Goal: Register for event/course

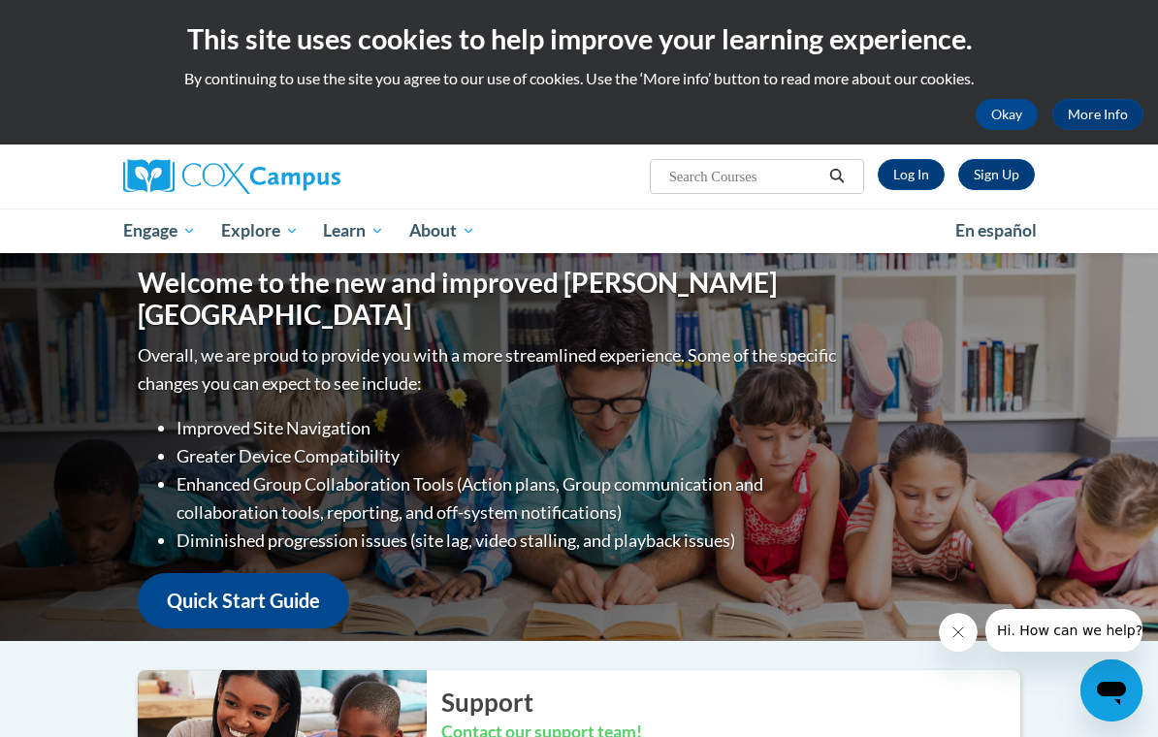
click at [0, 0] on span "PK-5 Structured Literacy Program" at bounding box center [0, 0] width 0 height 0
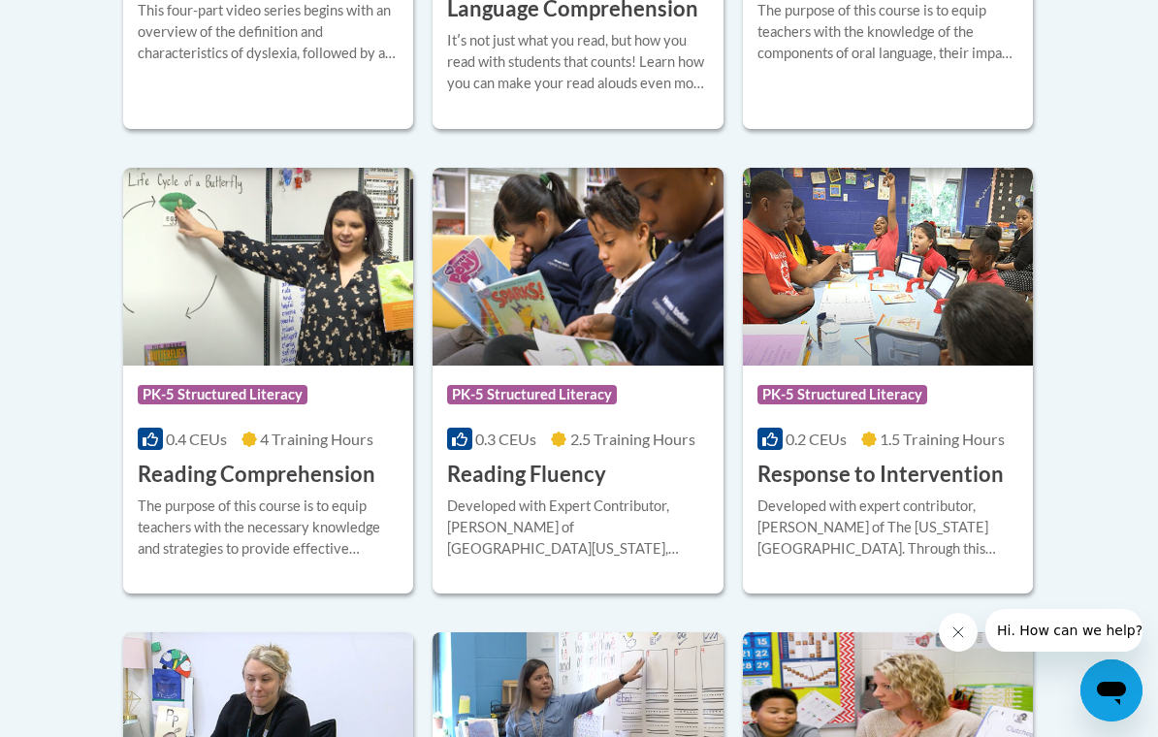
scroll to position [1736, 0]
click at [932, 504] on div "Developed with expert contributor, Dr. [PERSON_NAME] of The [US_STATE][GEOGRAPH…" at bounding box center [888, 529] width 261 height 64
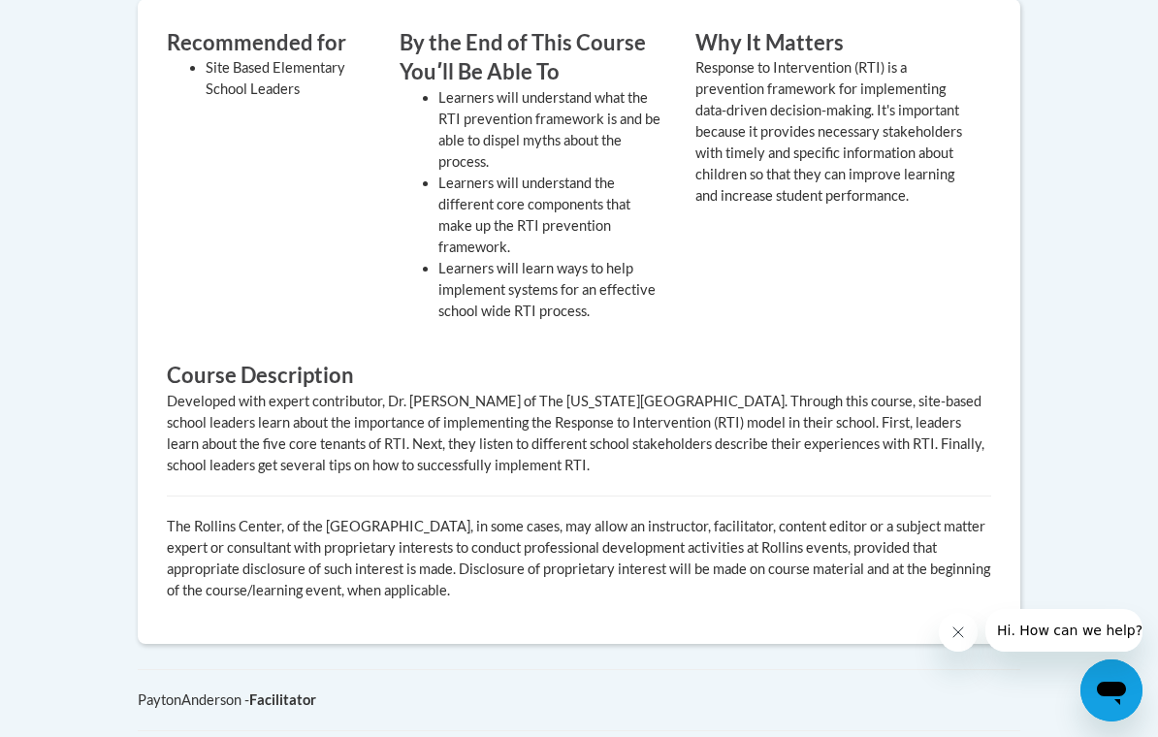
scroll to position [770, 0]
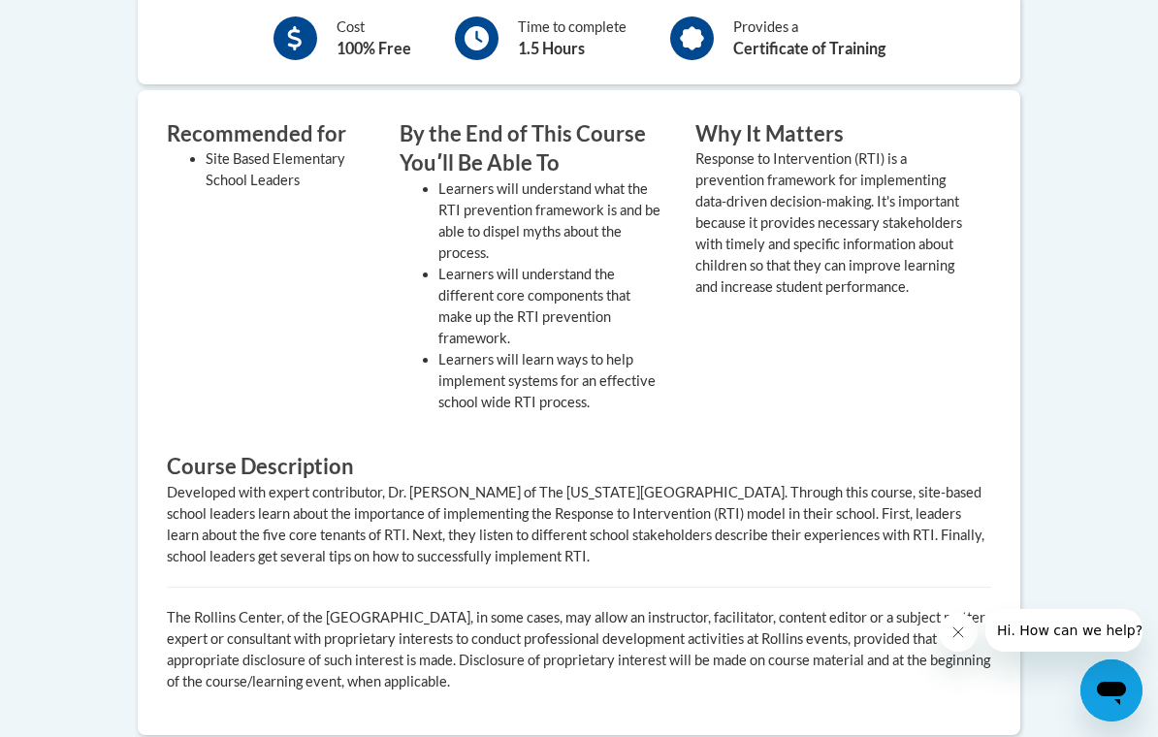
click at [1099, 474] on body "This site uses cookies to help improve your learning experience. By continuing …" at bounding box center [579, 270] width 1158 height 2080
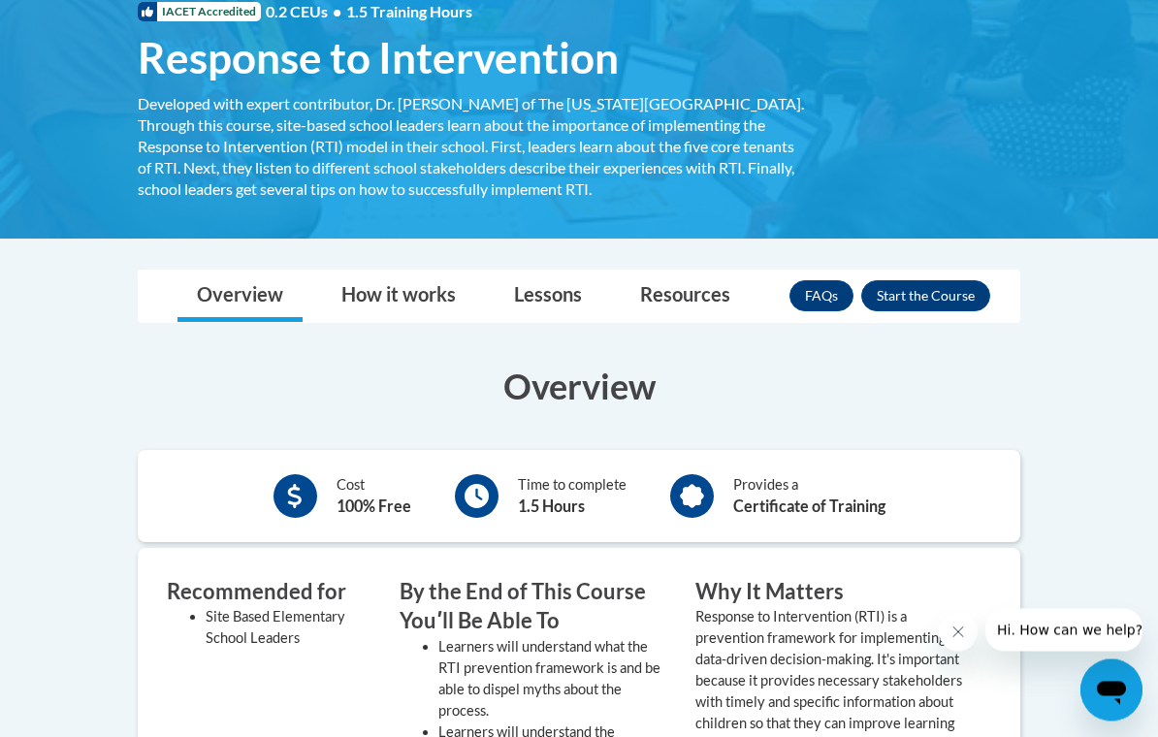
scroll to position [353, 0]
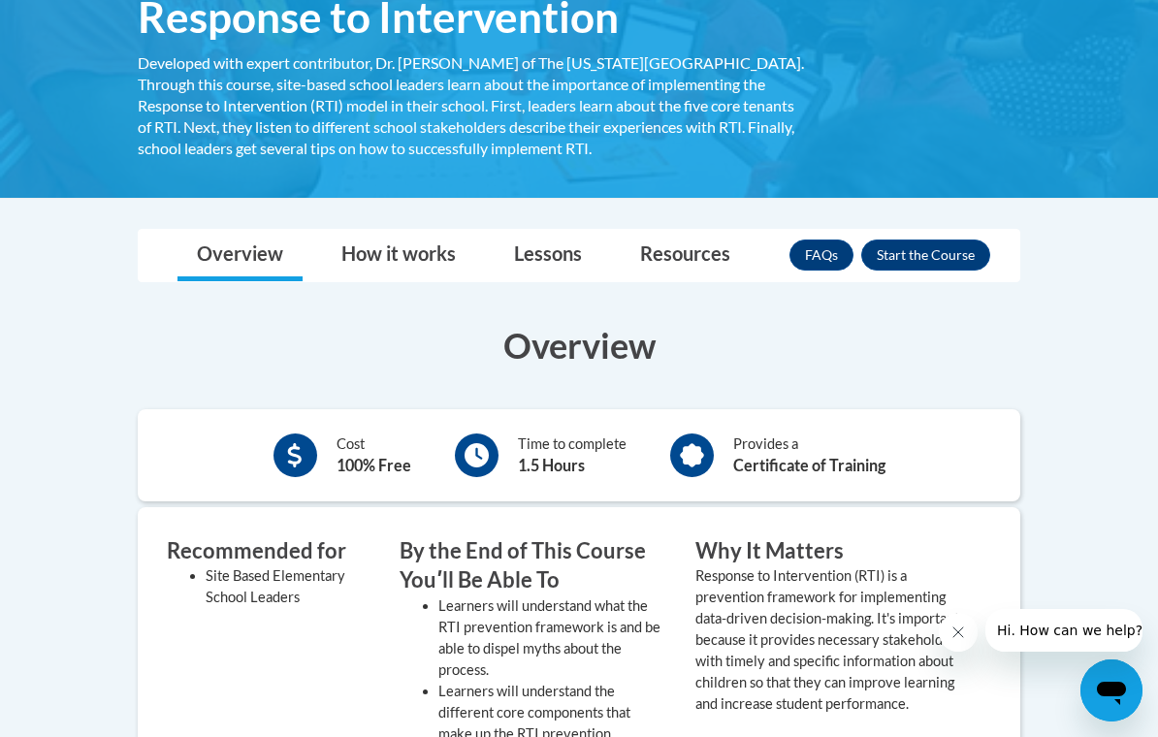
click at [938, 244] on button "Enroll" at bounding box center [925, 255] width 129 height 31
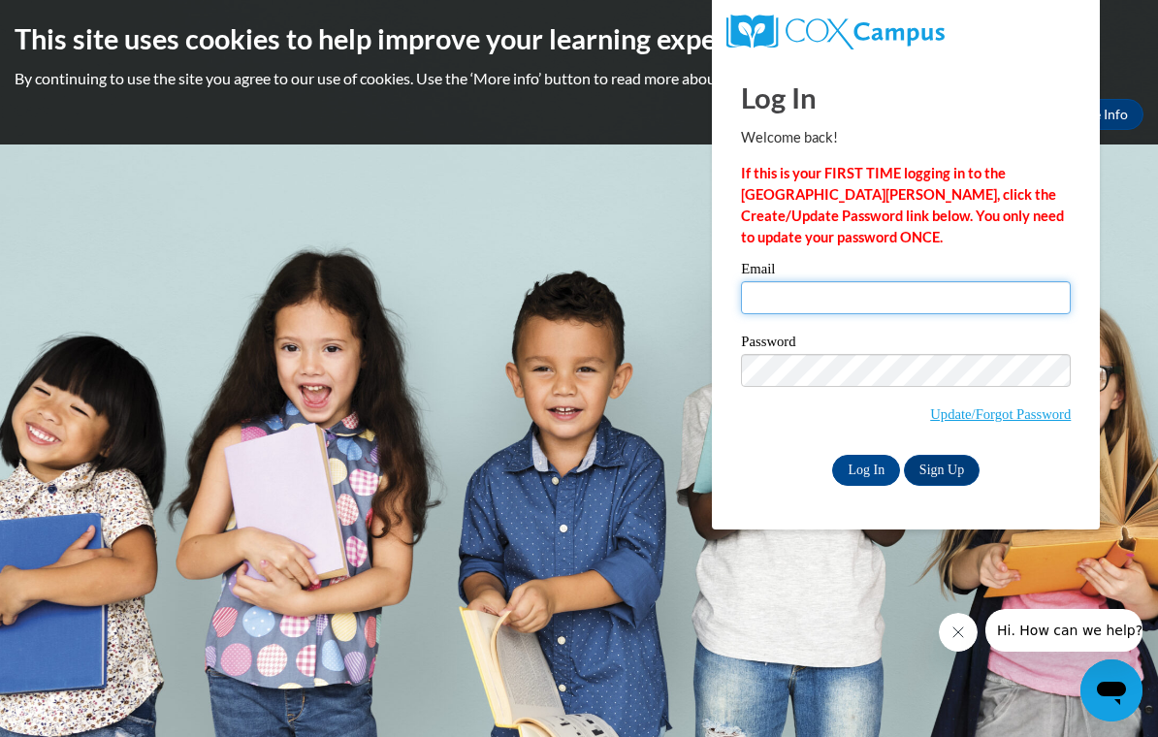
type input "dwalters@crivitz.k12.wi.us"
click at [866, 468] on input "Log In" at bounding box center [866, 470] width 68 height 31
click at [867, 474] on input "Log In" at bounding box center [866, 470] width 68 height 31
click at [798, 350] on label "Password" at bounding box center [906, 344] width 330 height 19
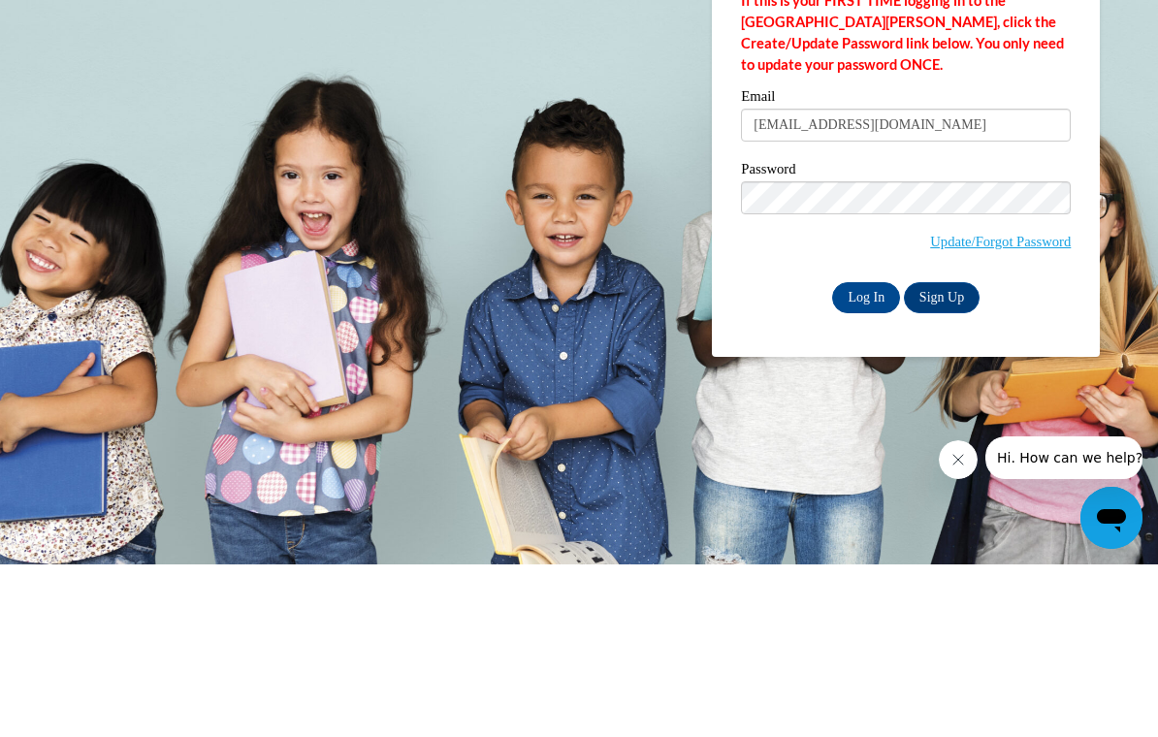
click at [875, 455] on input "Log In" at bounding box center [866, 470] width 68 height 31
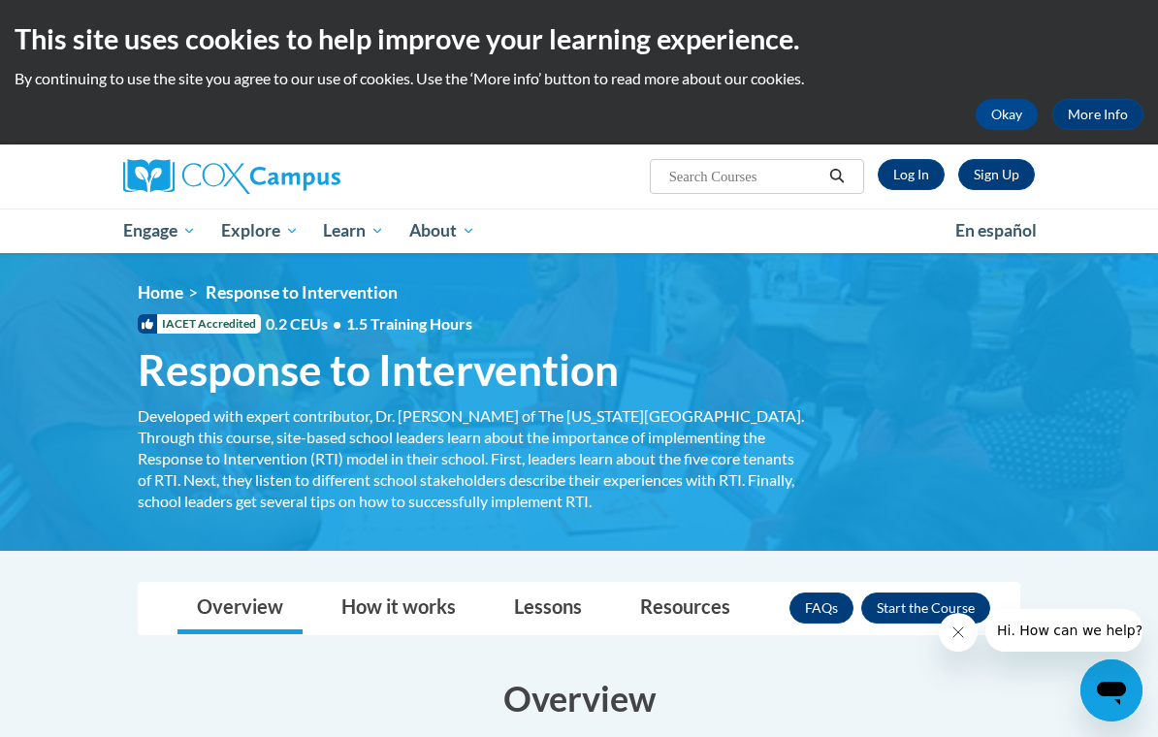
click at [908, 169] on link "Log In" at bounding box center [911, 174] width 67 height 31
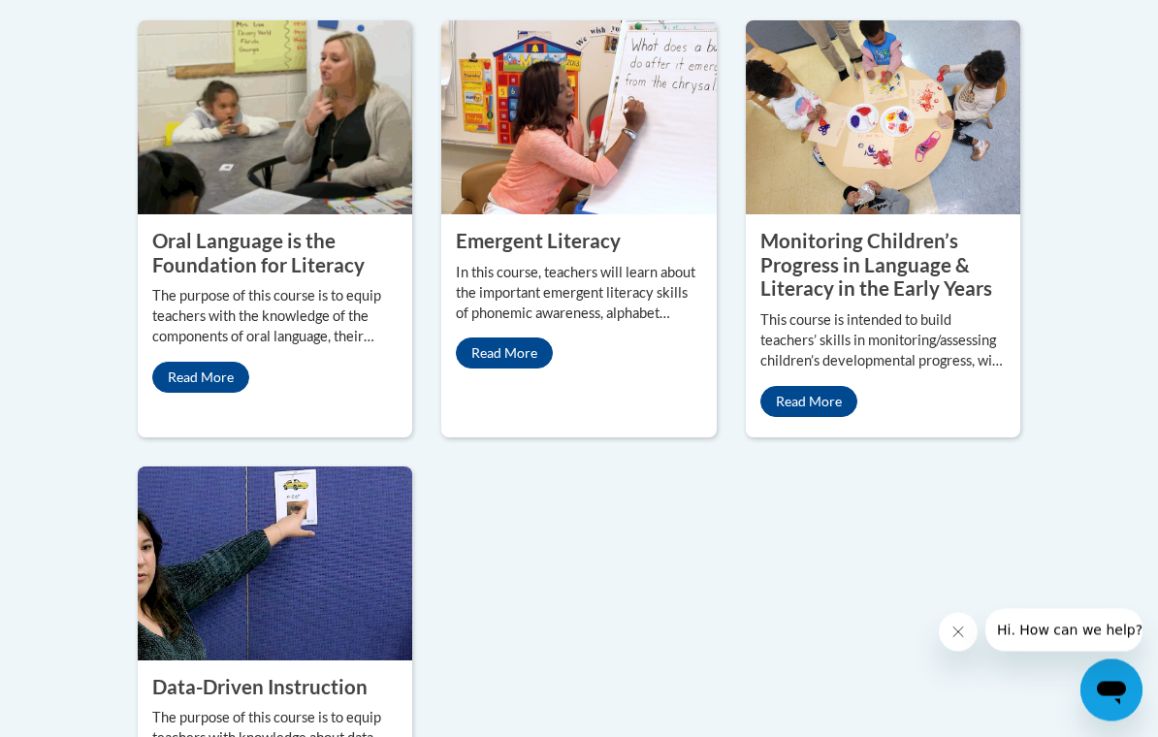
scroll to position [1995, 0]
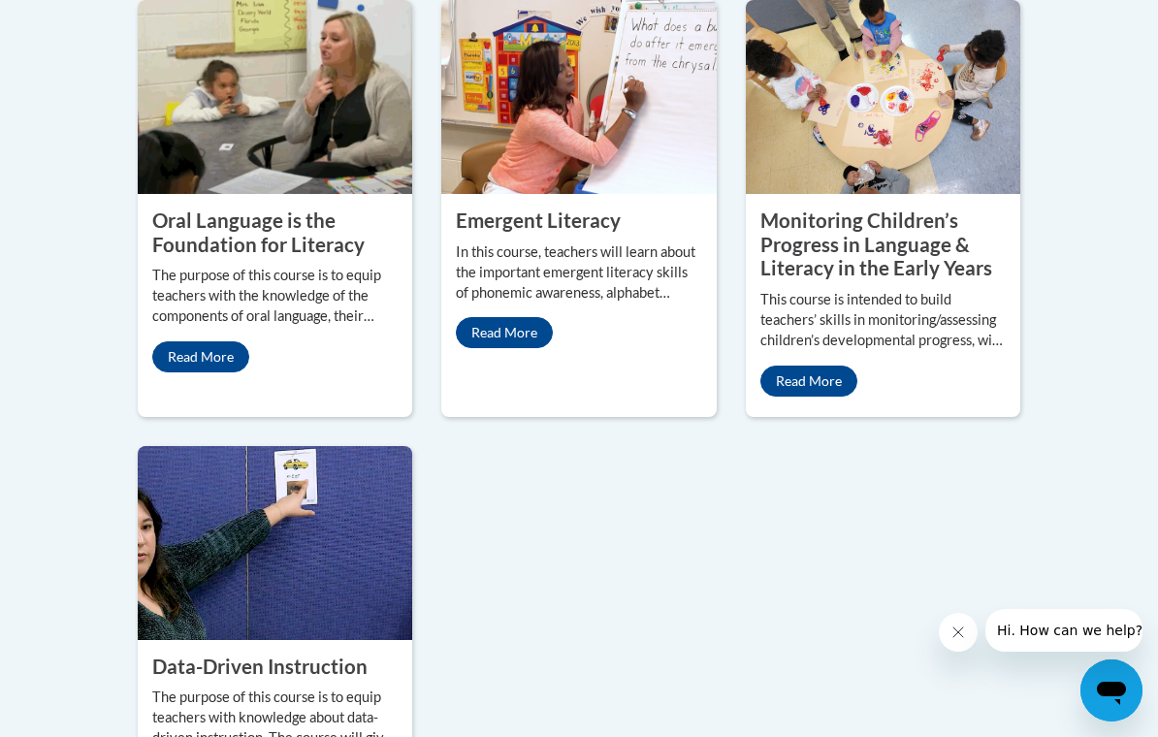
click at [818, 397] on link "Read More" at bounding box center [808, 381] width 97 height 31
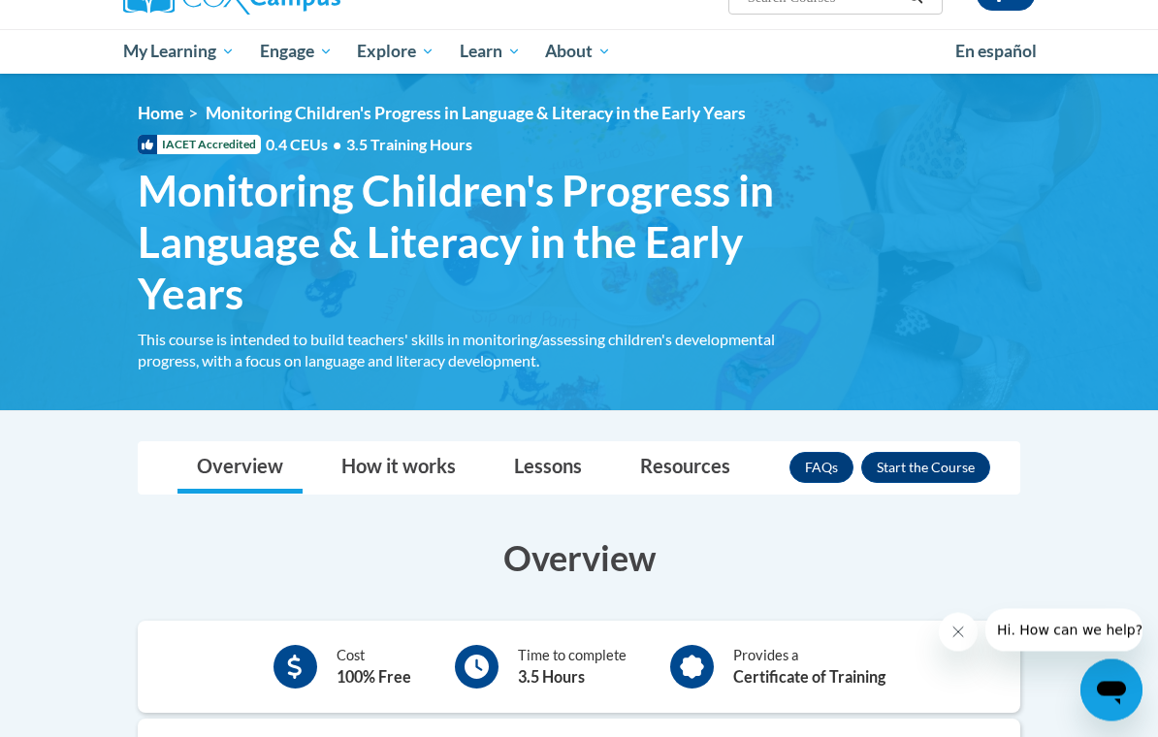
scroll to position [179, 0]
click at [919, 468] on button "Enroll" at bounding box center [925, 467] width 129 height 31
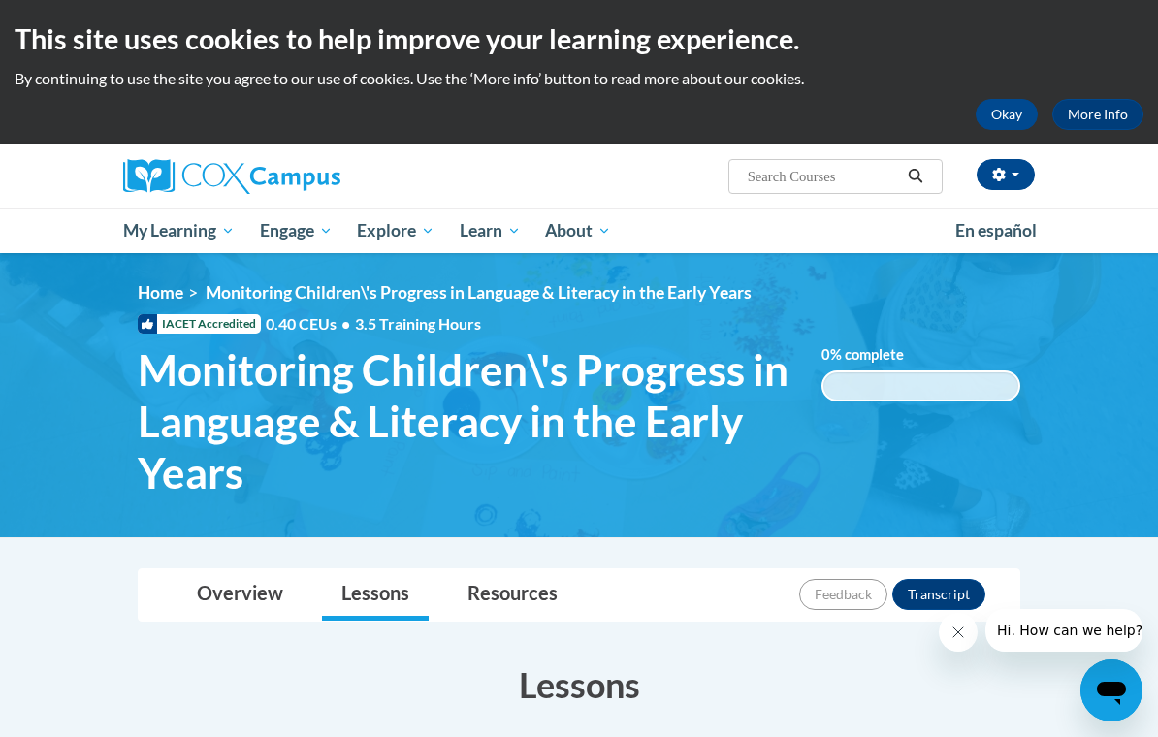
click at [0, 0] on span "PK-5 Structured Literacy Program" at bounding box center [0, 0] width 0 height 0
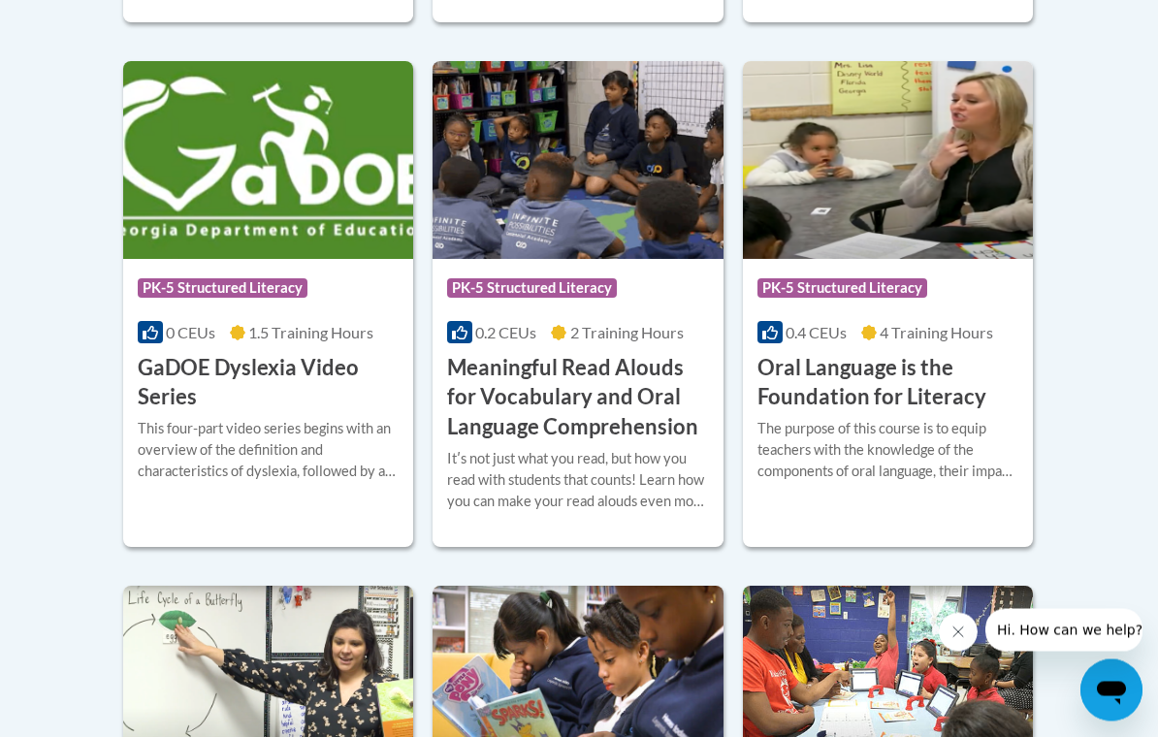
scroll to position [1309, 0]
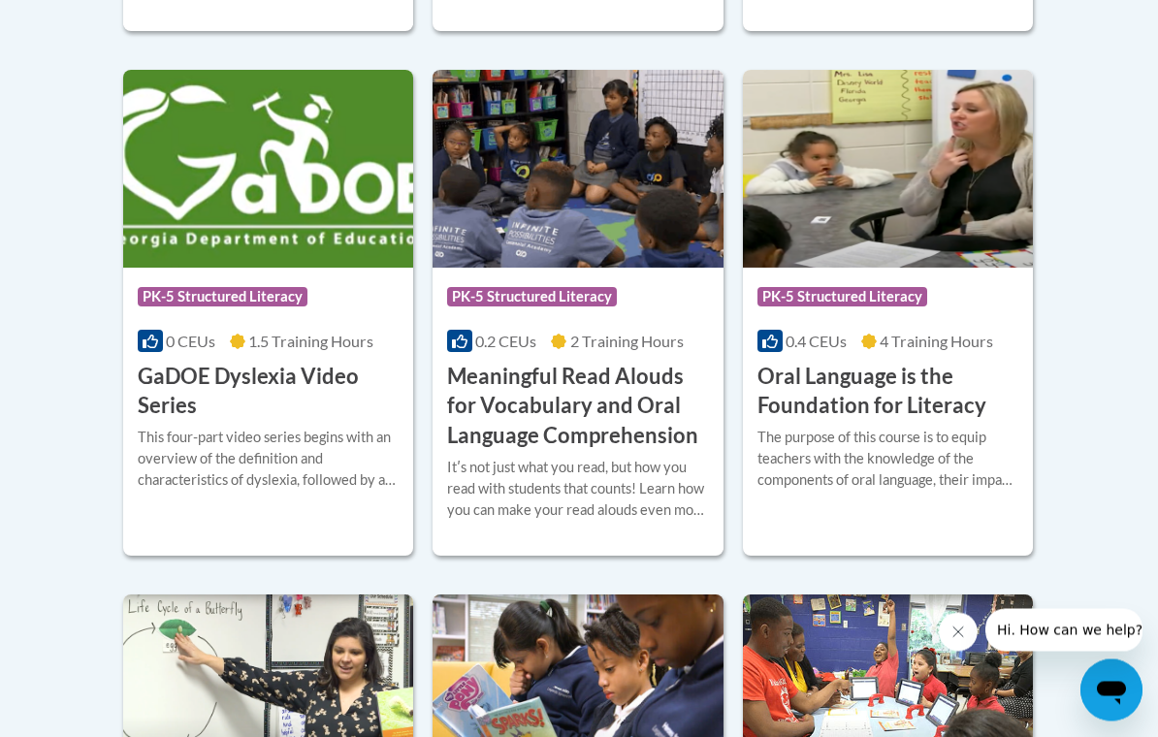
click at [1114, 468] on body "This site uses cookies to help improve your learning experience. By continuing …" at bounding box center [579, 334] width 1158 height 3286
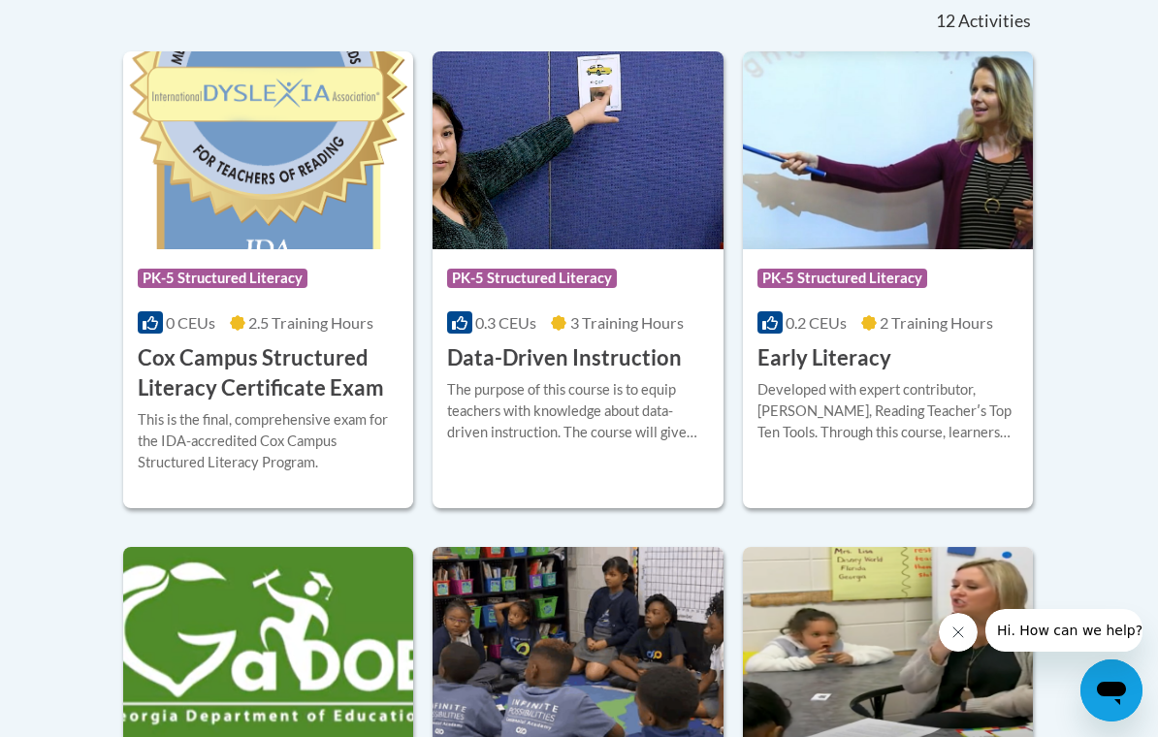
scroll to position [832, 0]
click at [183, 443] on div "This is the final, comprehensive exam for the IDA-accredited Cox Campus Structu…" at bounding box center [268, 442] width 261 height 64
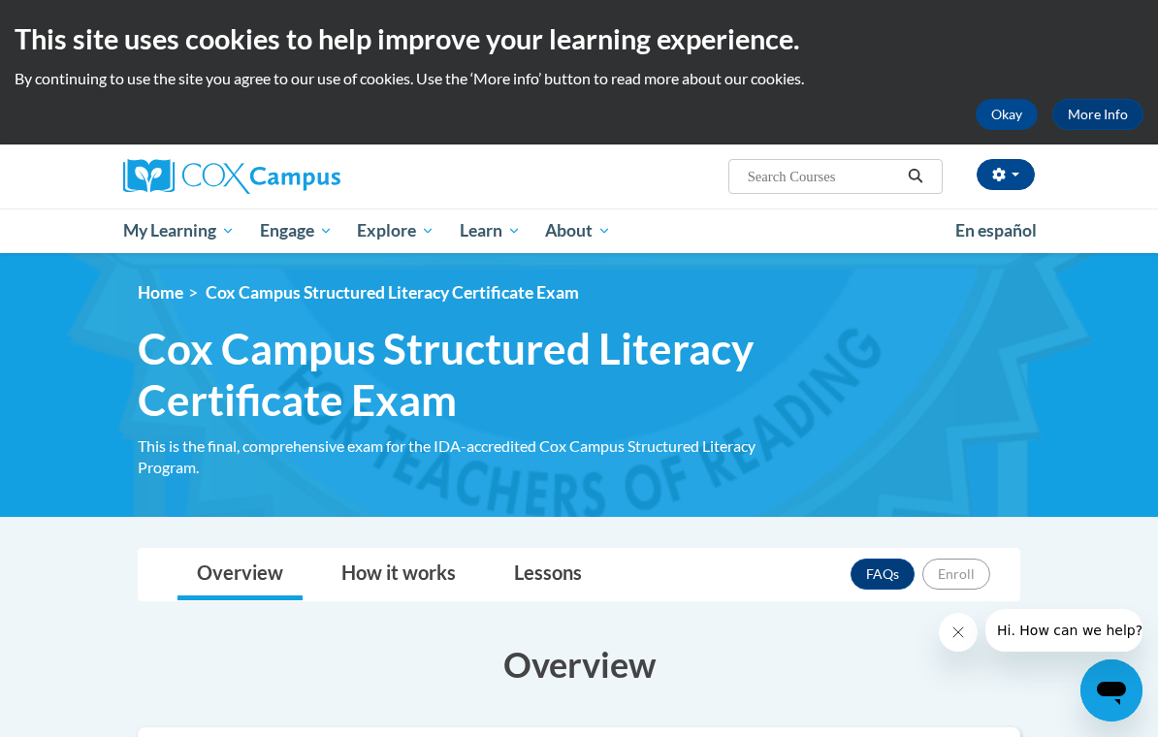
click at [0, 0] on span "PK-5 Structured Literacy Program" at bounding box center [0, 0] width 0 height 0
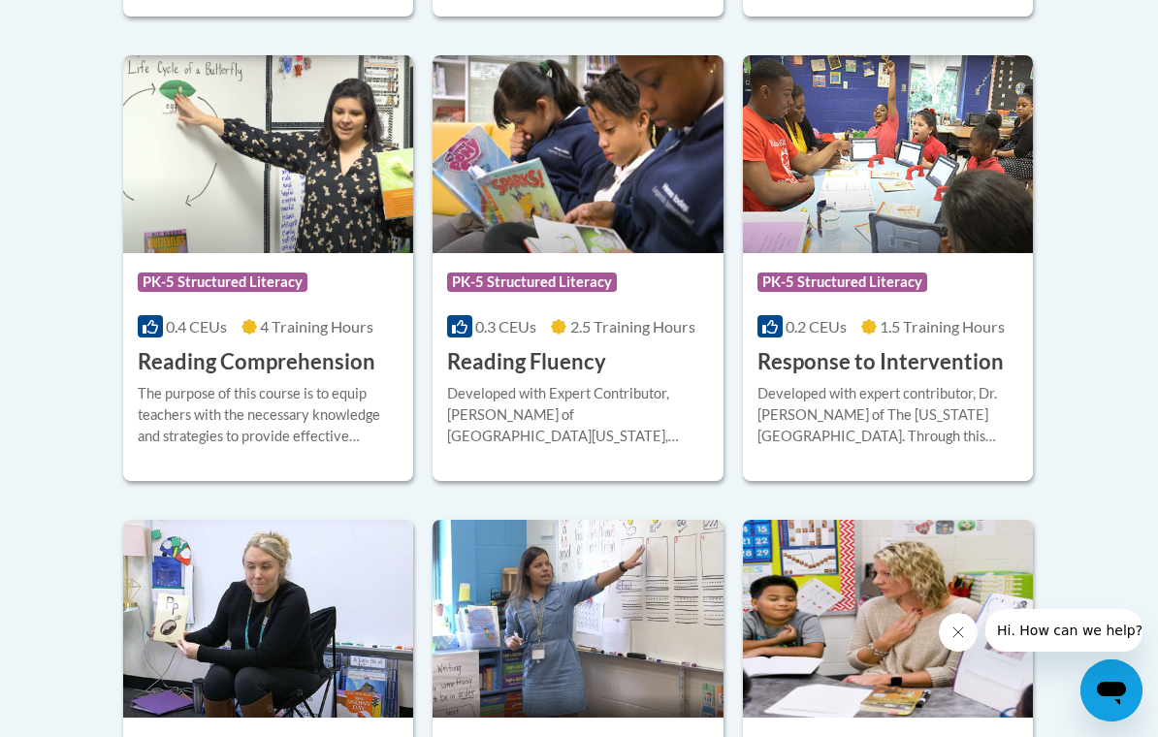
scroll to position [1848, 0]
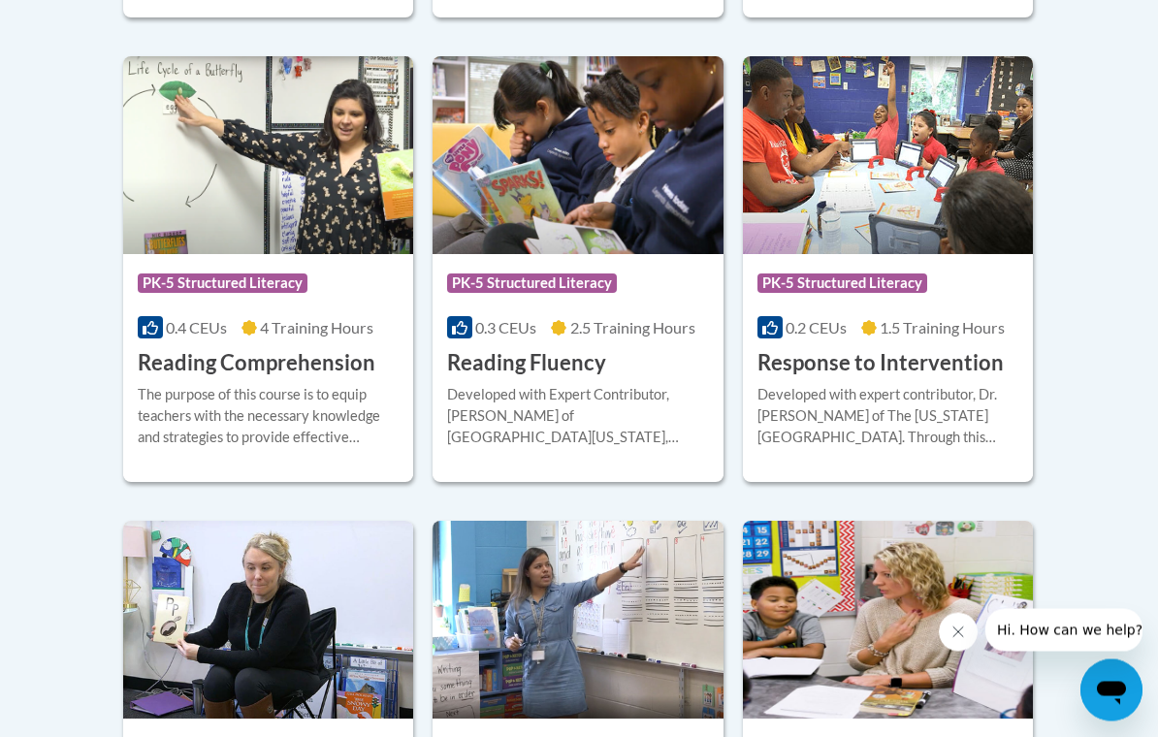
click at [945, 404] on div "Developed with expert contributor, Dr. [PERSON_NAME] of The [US_STATE][GEOGRAPH…" at bounding box center [888, 417] width 261 height 64
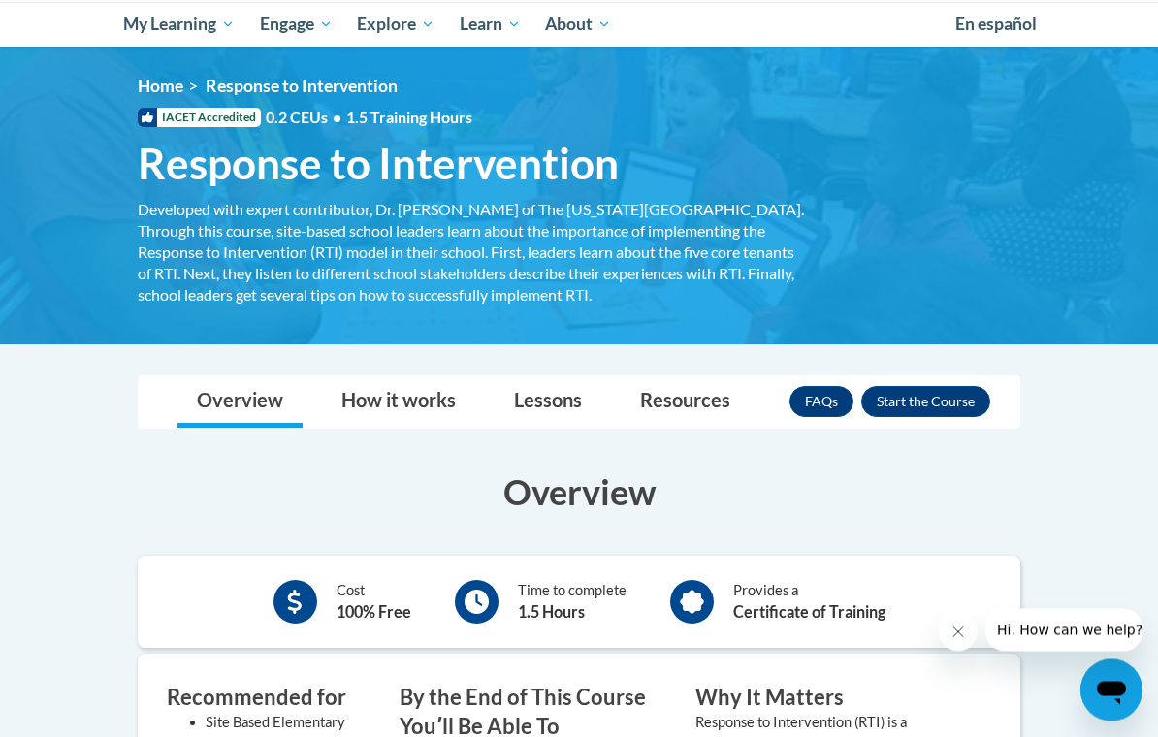
scroll to position [207, 0]
click at [931, 404] on button "Enroll" at bounding box center [925, 401] width 129 height 31
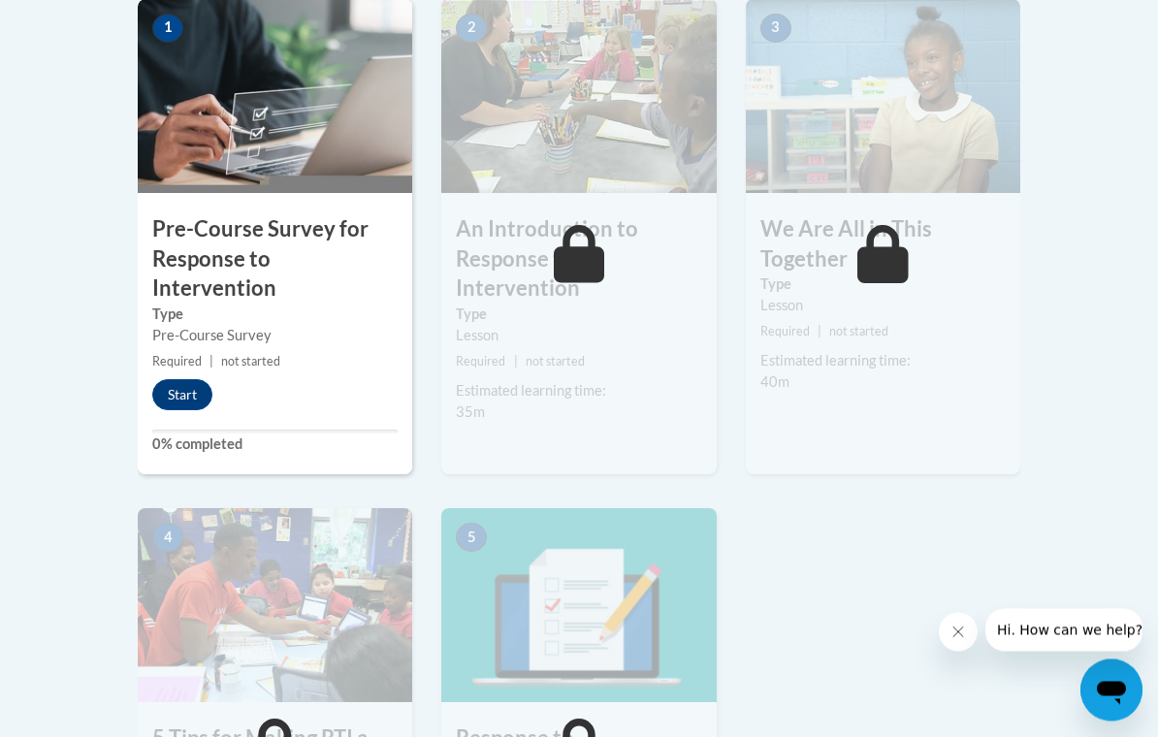
scroll to position [653, 0]
click at [183, 379] on button "Start" at bounding box center [182, 394] width 60 height 31
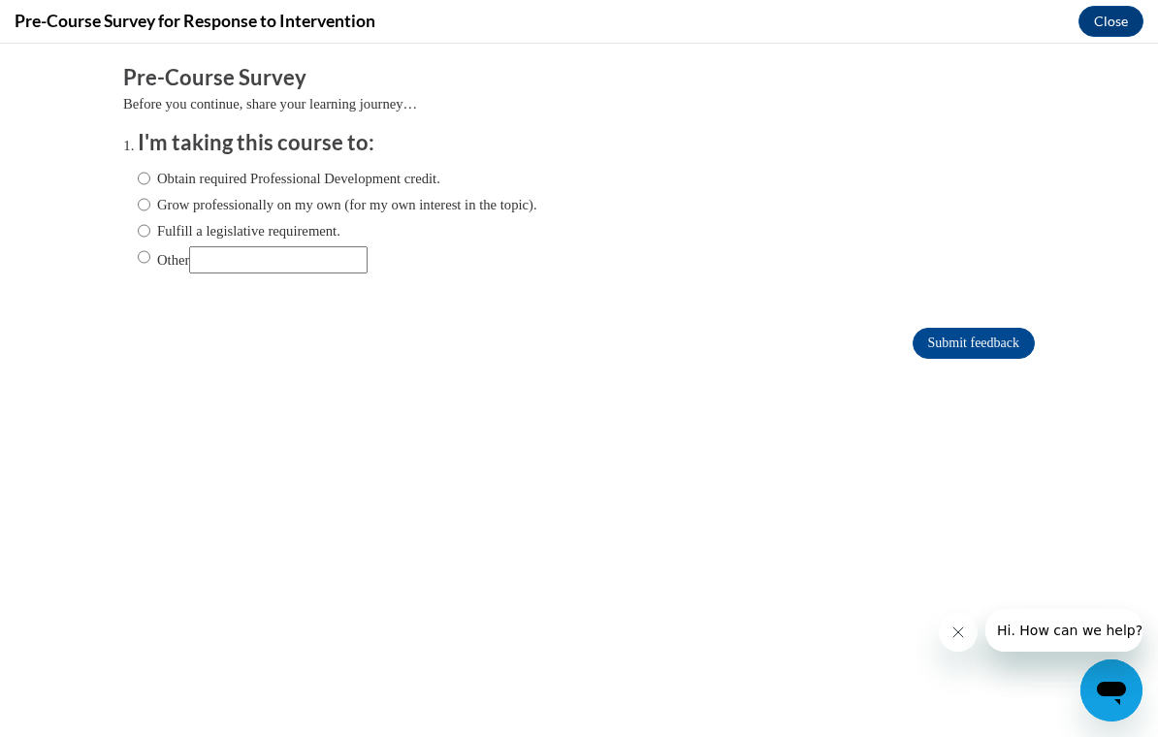
scroll to position [0, 0]
click at [145, 169] on input "Obtain required Professional Development credit." at bounding box center [144, 178] width 13 height 21
radio input "true"
click at [976, 349] on input "Submit feedback" at bounding box center [974, 343] width 122 height 31
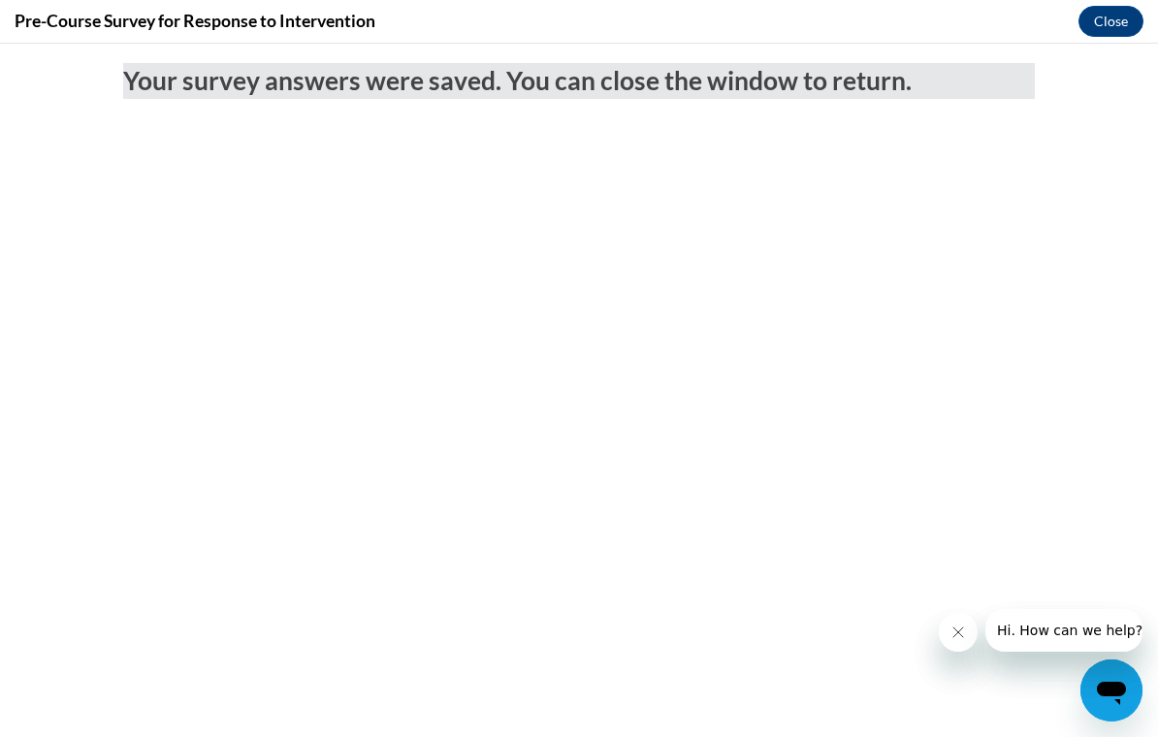
click at [1116, 21] on button "Close" at bounding box center [1111, 21] width 65 height 31
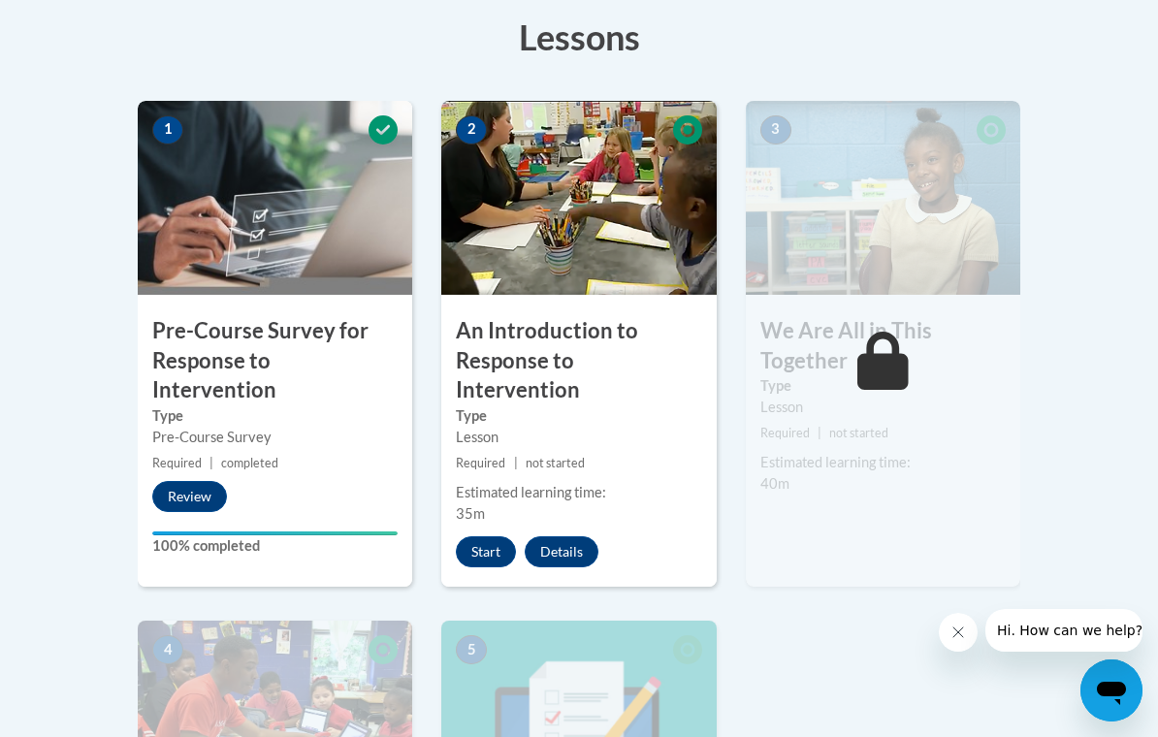
scroll to position [552, 0]
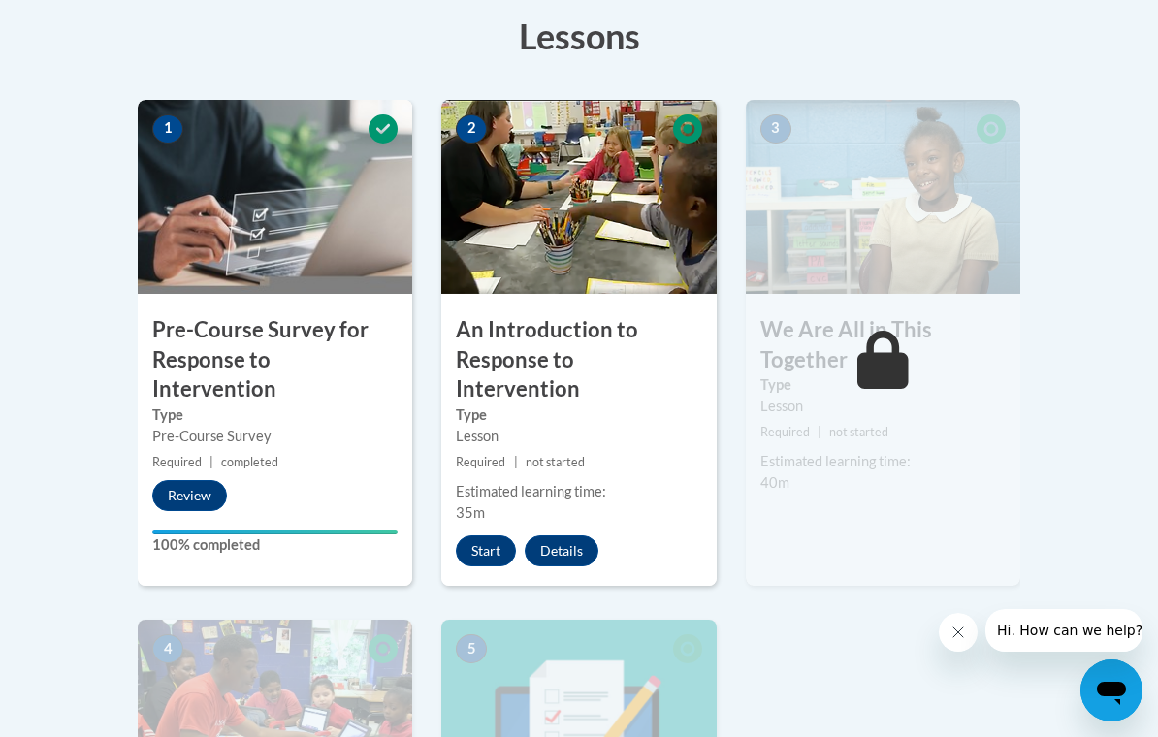
click at [479, 535] on button "Start" at bounding box center [486, 550] width 60 height 31
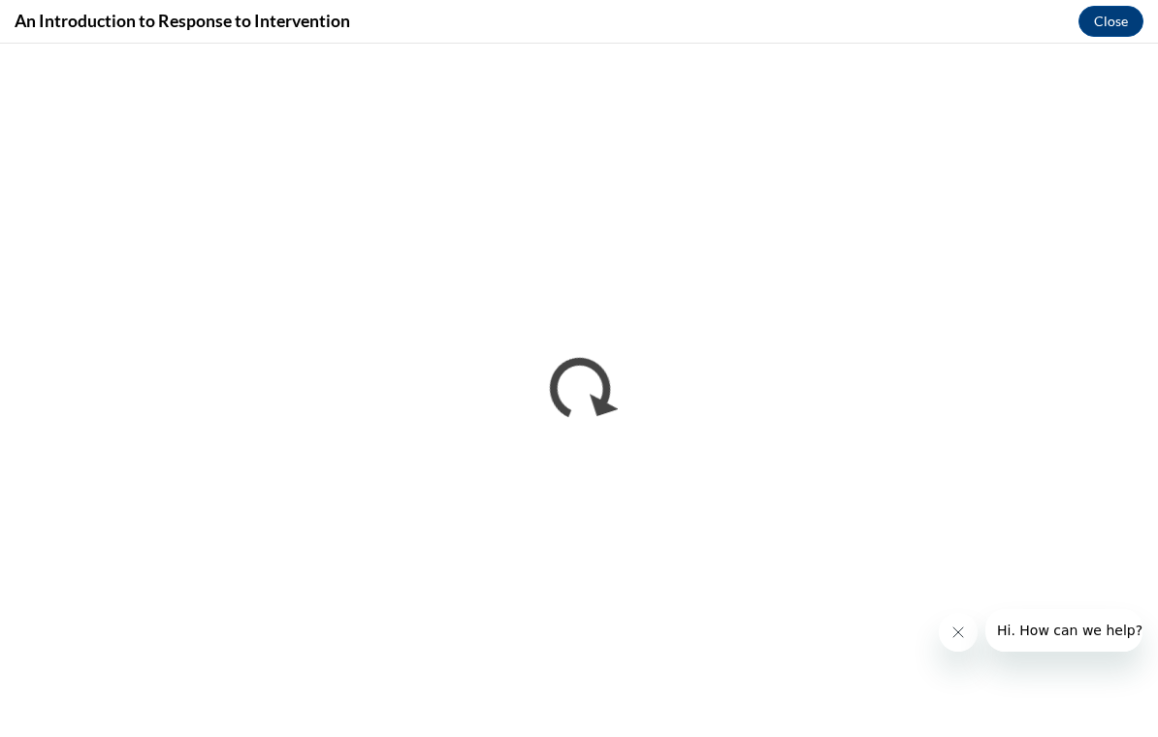
scroll to position [0, 0]
